Goal: Find specific page/section: Find specific page/section

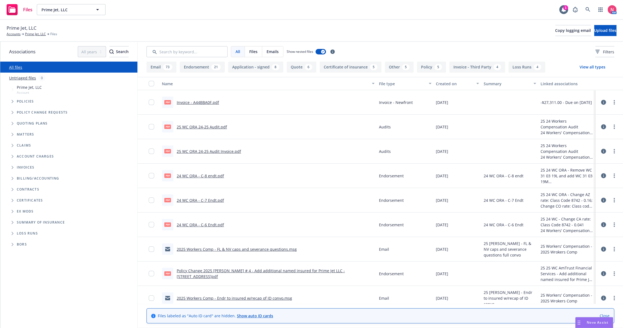
click at [176, 57] on div "All Files Emails Show nested files Filters" at bounding box center [380, 52] width 485 height 20
click at [174, 55] on input "Search by keyword..." at bounding box center [186, 51] width 81 height 11
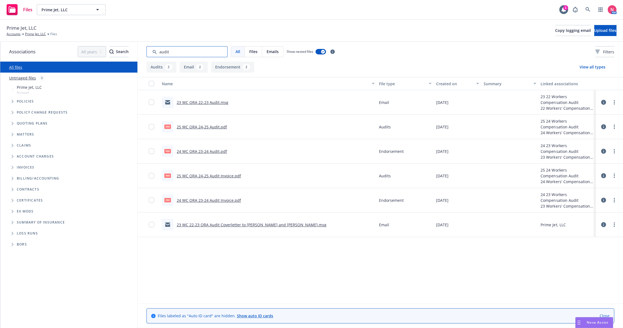
type input "audit"
click at [194, 101] on link "23 WC ORA 22-23 Audit.msg" at bounding box center [203, 102] width 52 height 5
click at [195, 102] on link "23 WC ORA 22-23 Audit.msg" at bounding box center [203, 102] width 52 height 5
click at [555, 30] on span "Copy logging email" at bounding box center [573, 30] width 36 height 5
